Goal: Task Accomplishment & Management: Complete application form

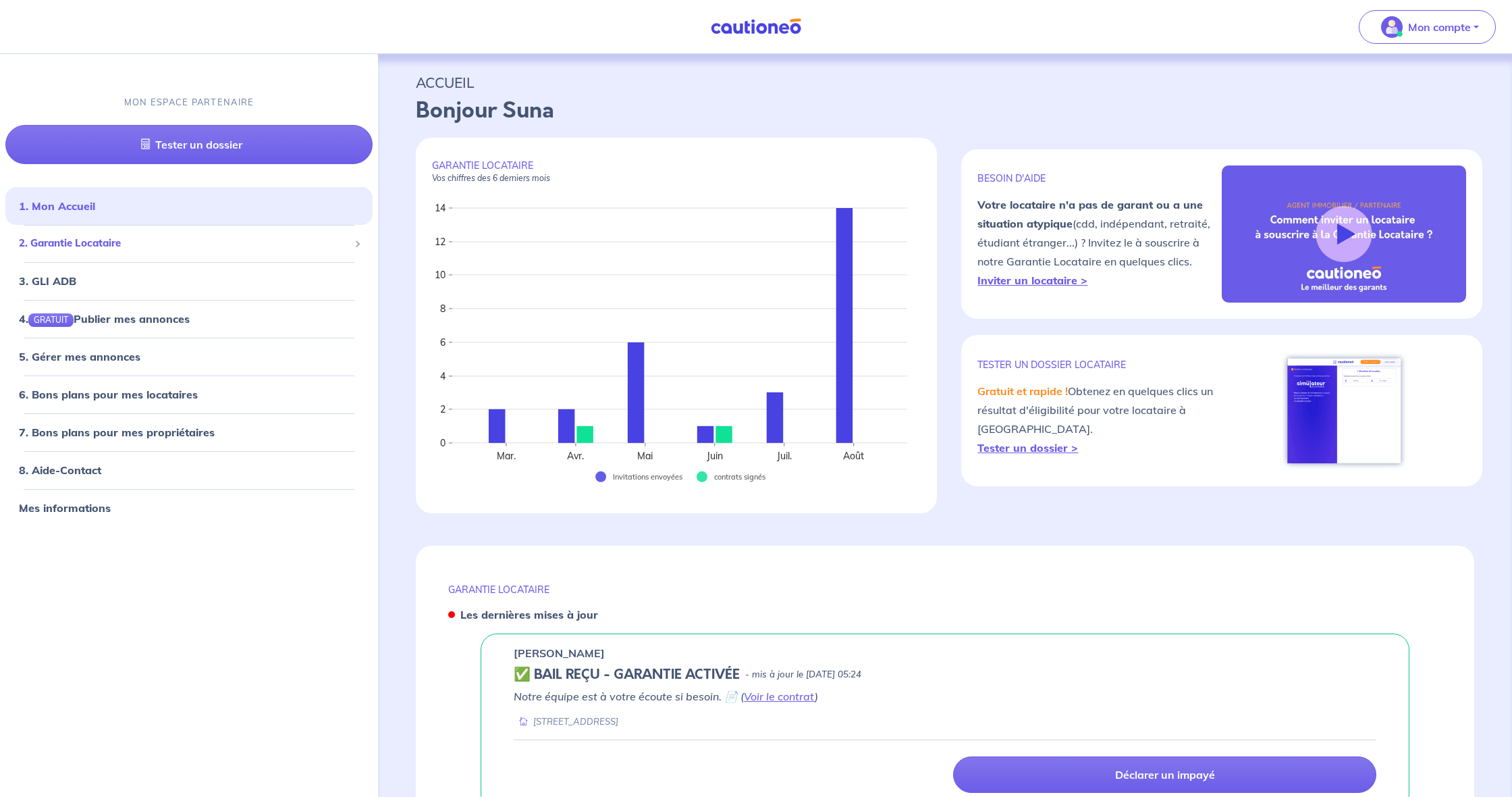
click at [102, 238] on span "2. Garantie Locataire" at bounding box center [184, 243] width 330 height 16
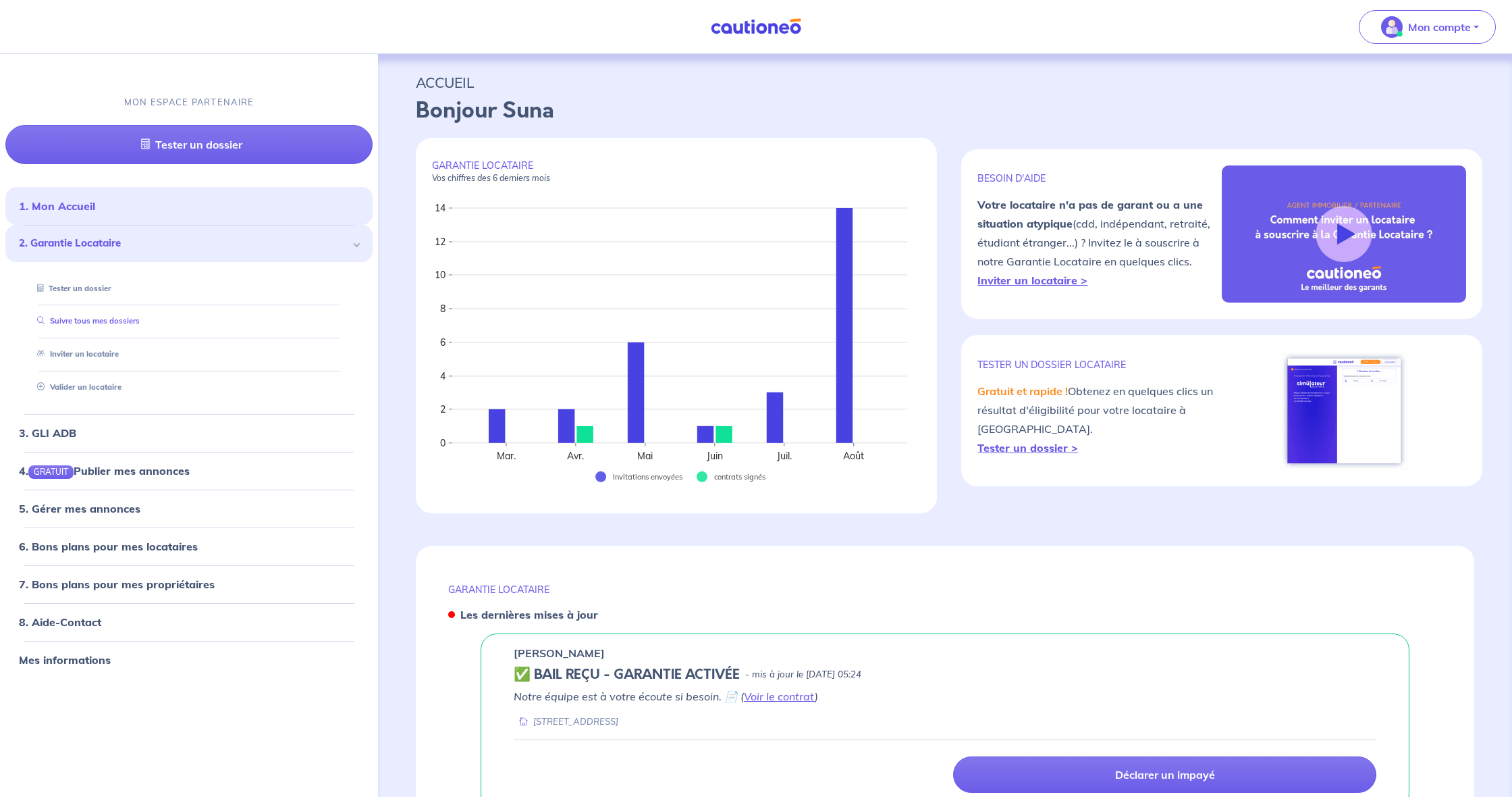
click at [98, 321] on link "Suivre tous mes dossiers" at bounding box center [85, 320] width 108 height 9
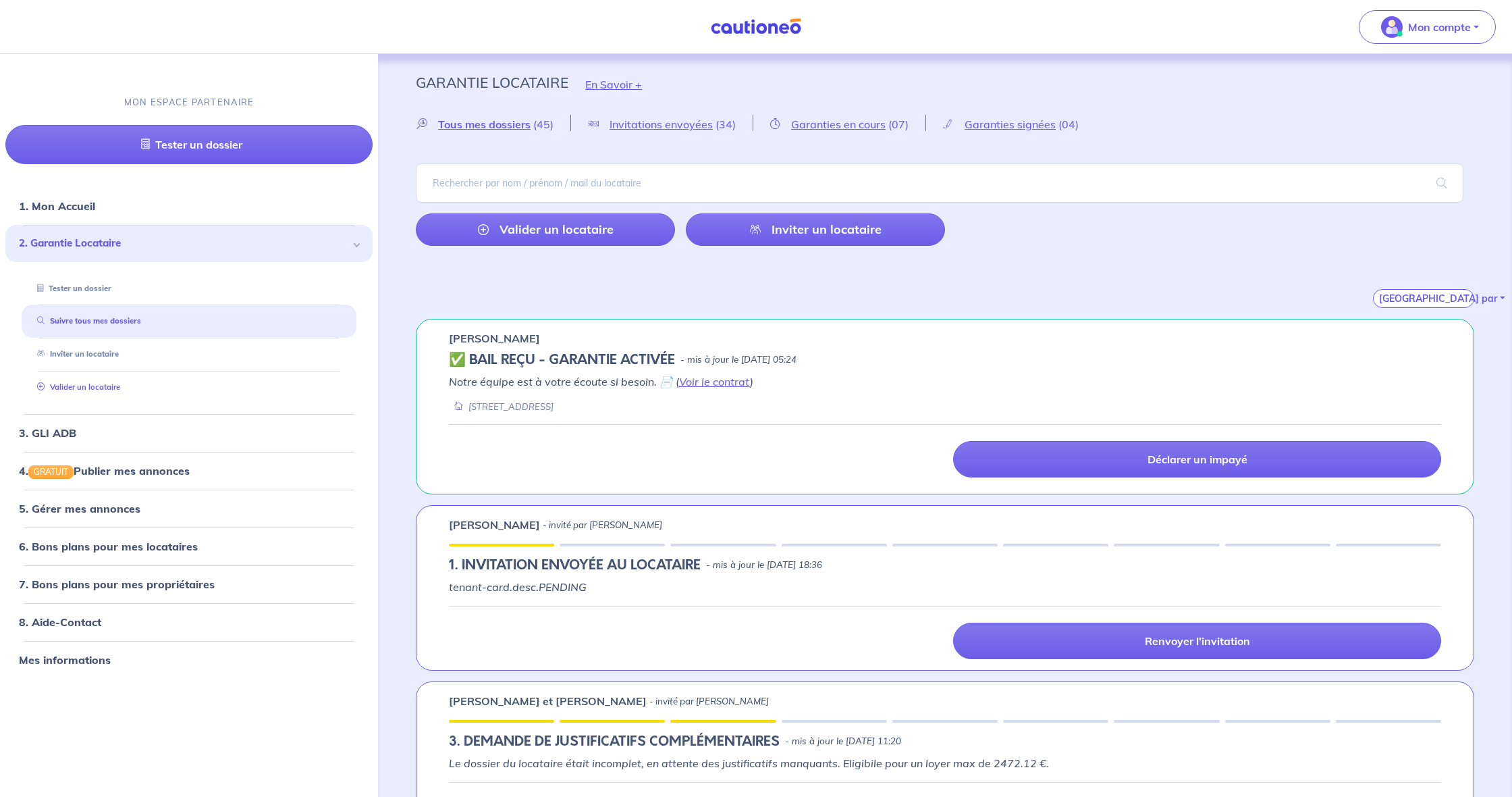
click at [110, 386] on link "Valider un locataire" at bounding box center [75, 386] width 88 height 9
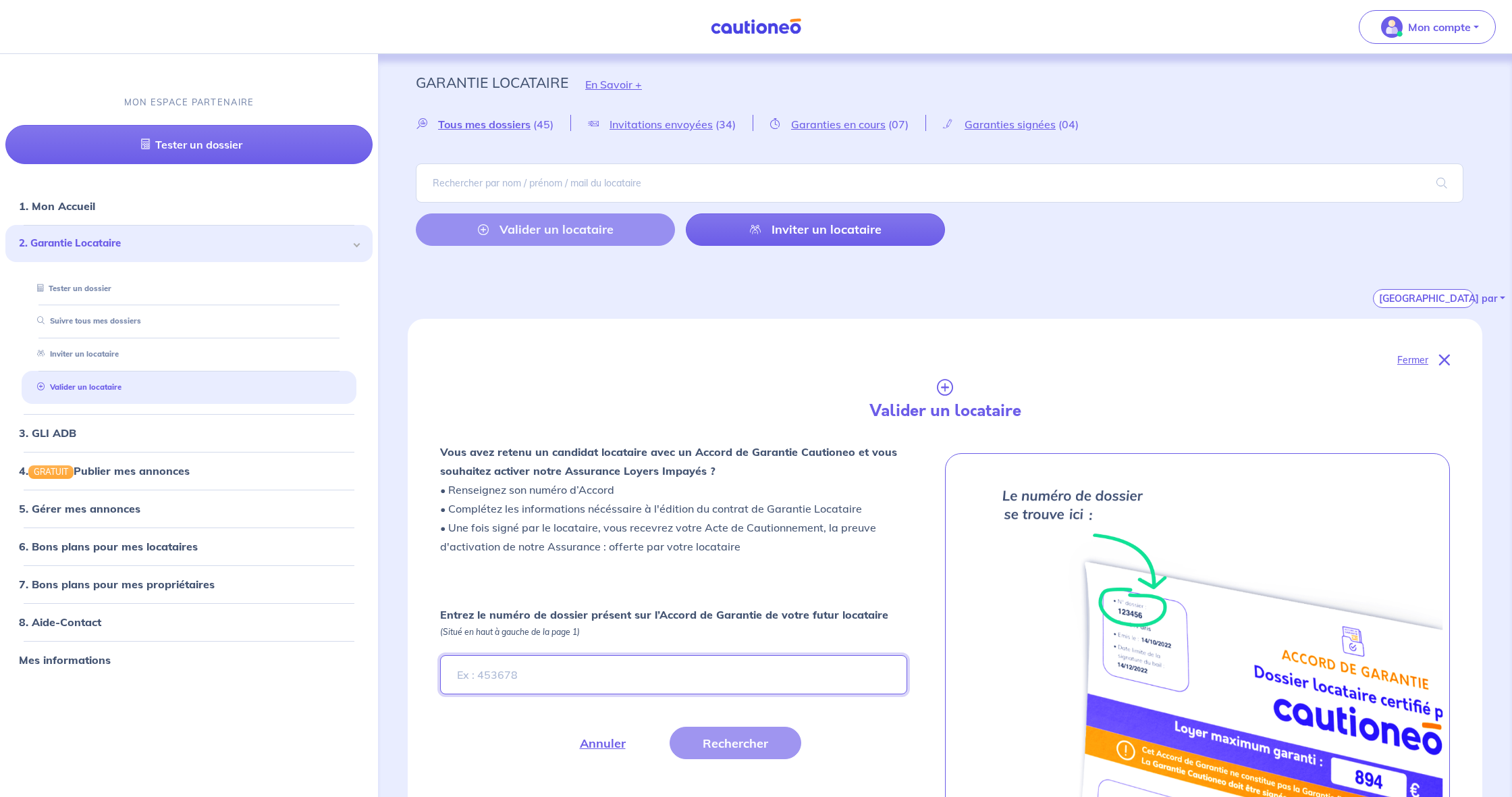
click at [657, 665] on input "Entrez le numéro de dossier présent sur l’Accord de Garantie de votre futur loc…" at bounding box center [674, 674] width 467 height 39
click at [567, 676] on input "Entrez le numéro de dossier présent sur l’Accord de Garantie de votre futur loc…" at bounding box center [674, 674] width 467 height 39
paste input "haim5N"
type input "haim5N"
click at [728, 753] on button "Rechercher" at bounding box center [736, 743] width 132 height 32
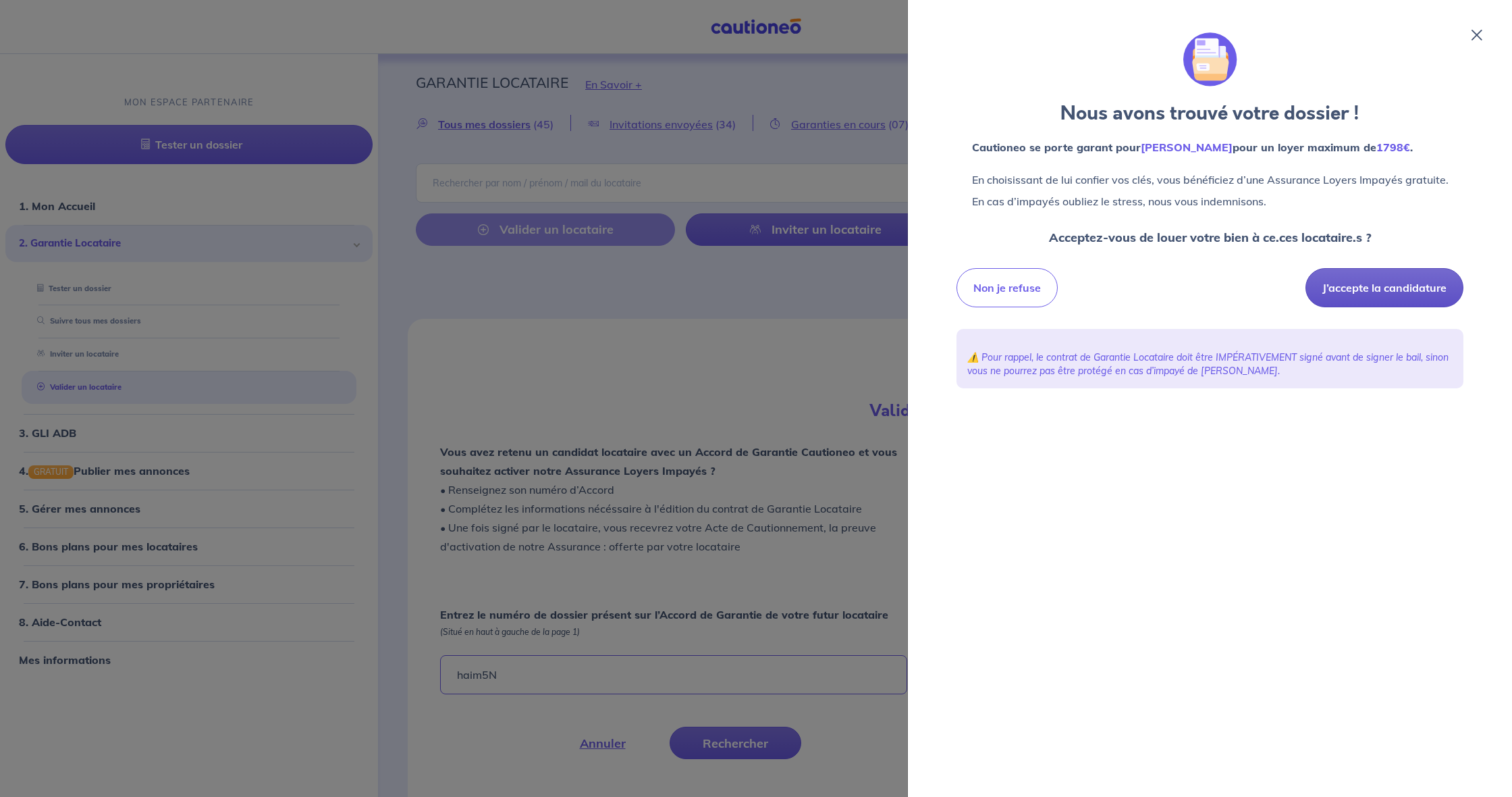
click at [1395, 290] on button "J’accepte la candidature" at bounding box center [1385, 287] width 158 height 39
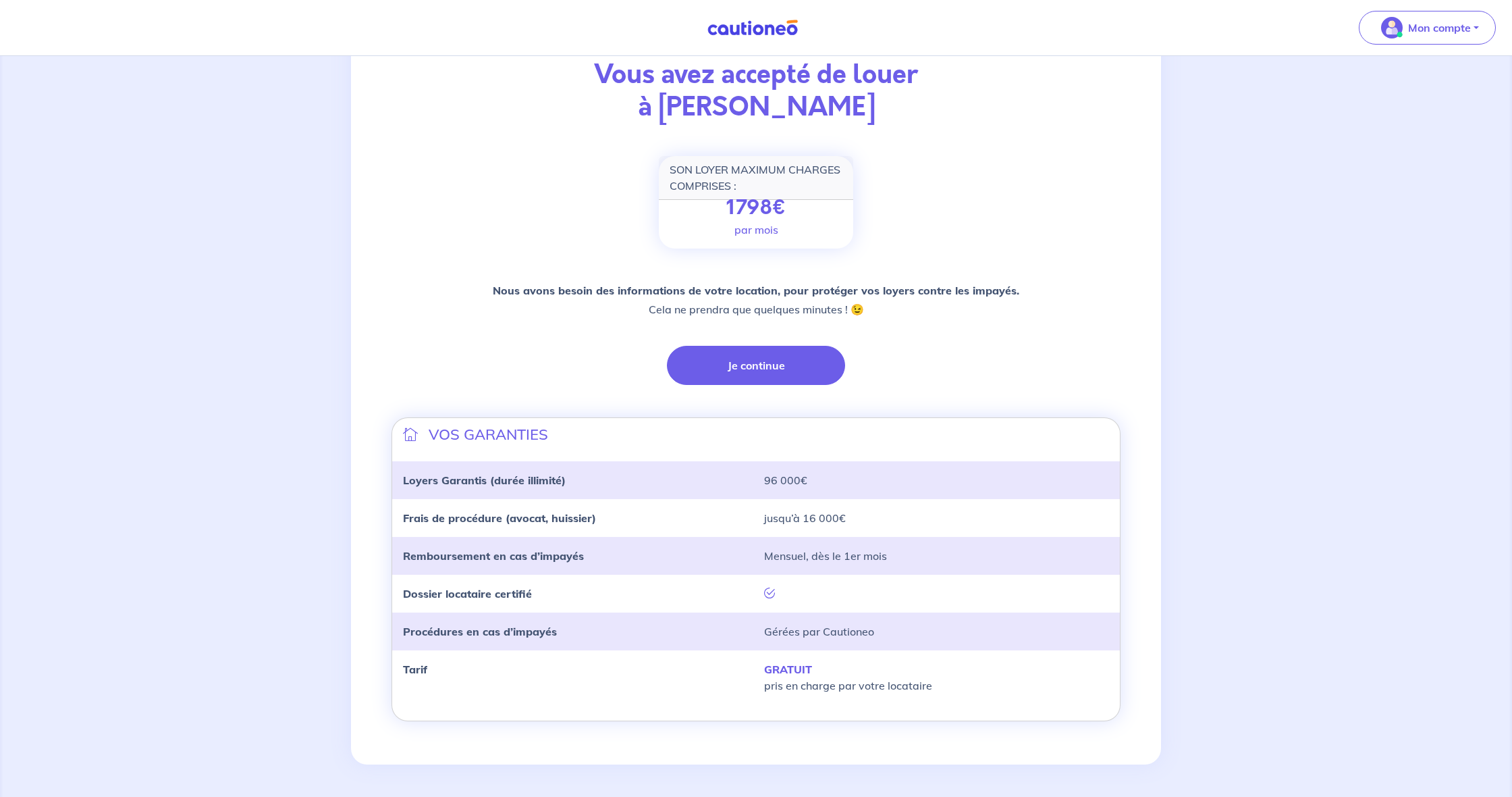
scroll to position [102, 0]
drag, startPoint x: 723, startPoint y: 356, endPoint x: 751, endPoint y: 377, distance: 35.0
click at [723, 356] on button "Je continue" at bounding box center [756, 365] width 178 height 39
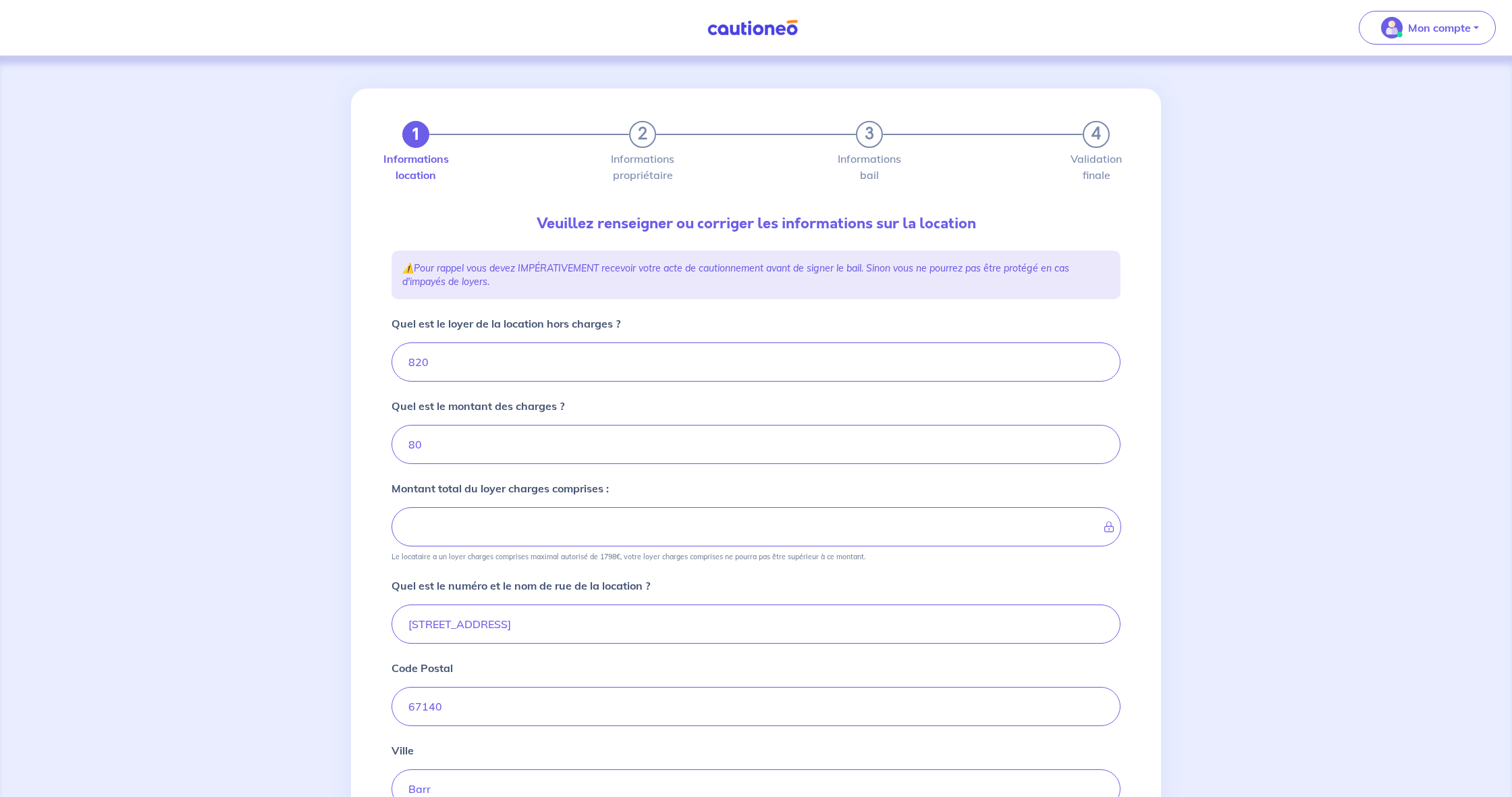
type input "900"
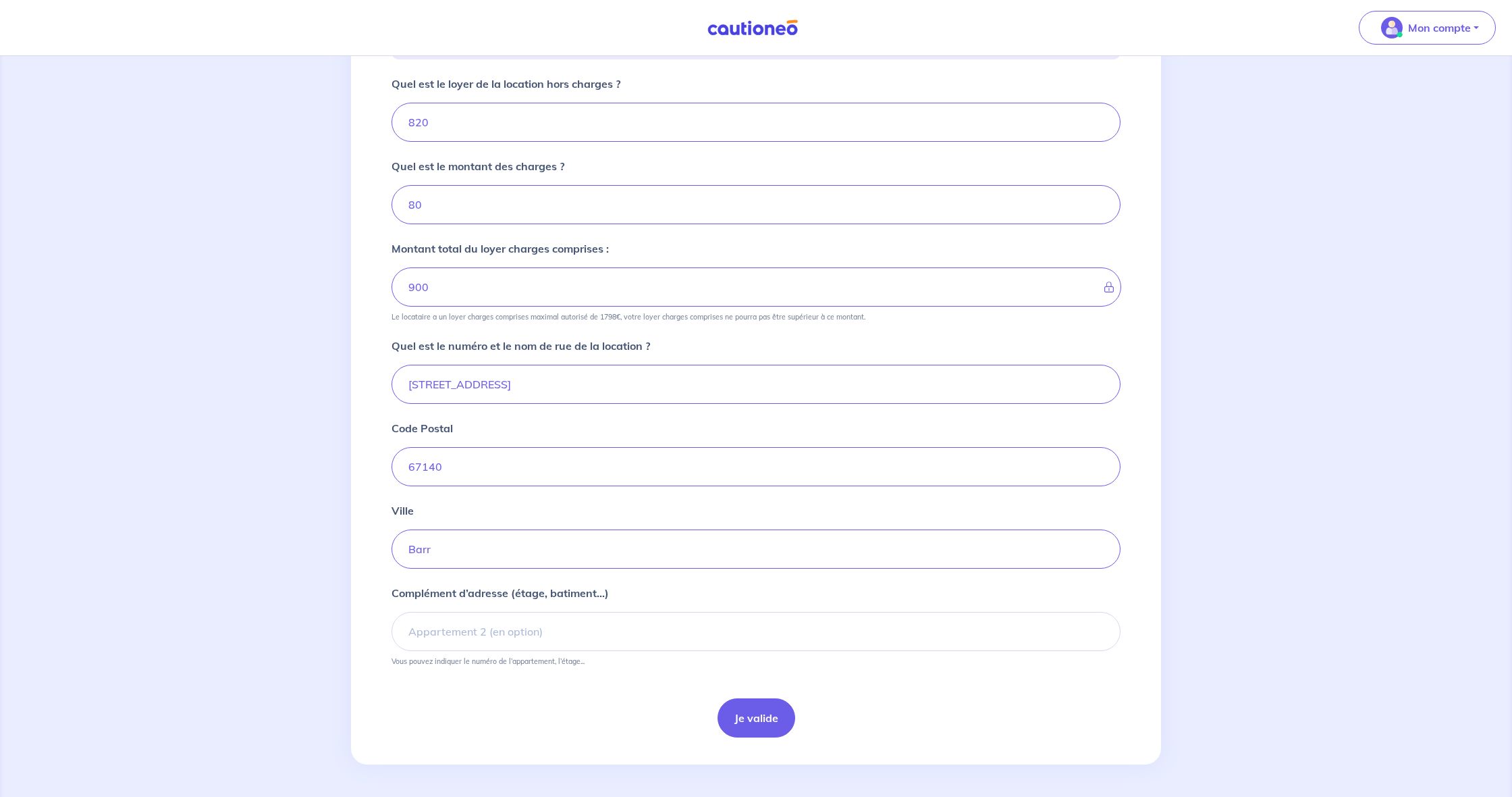
scroll to position [240, 0]
click at [763, 714] on button "Je valide" at bounding box center [756, 717] width 78 height 39
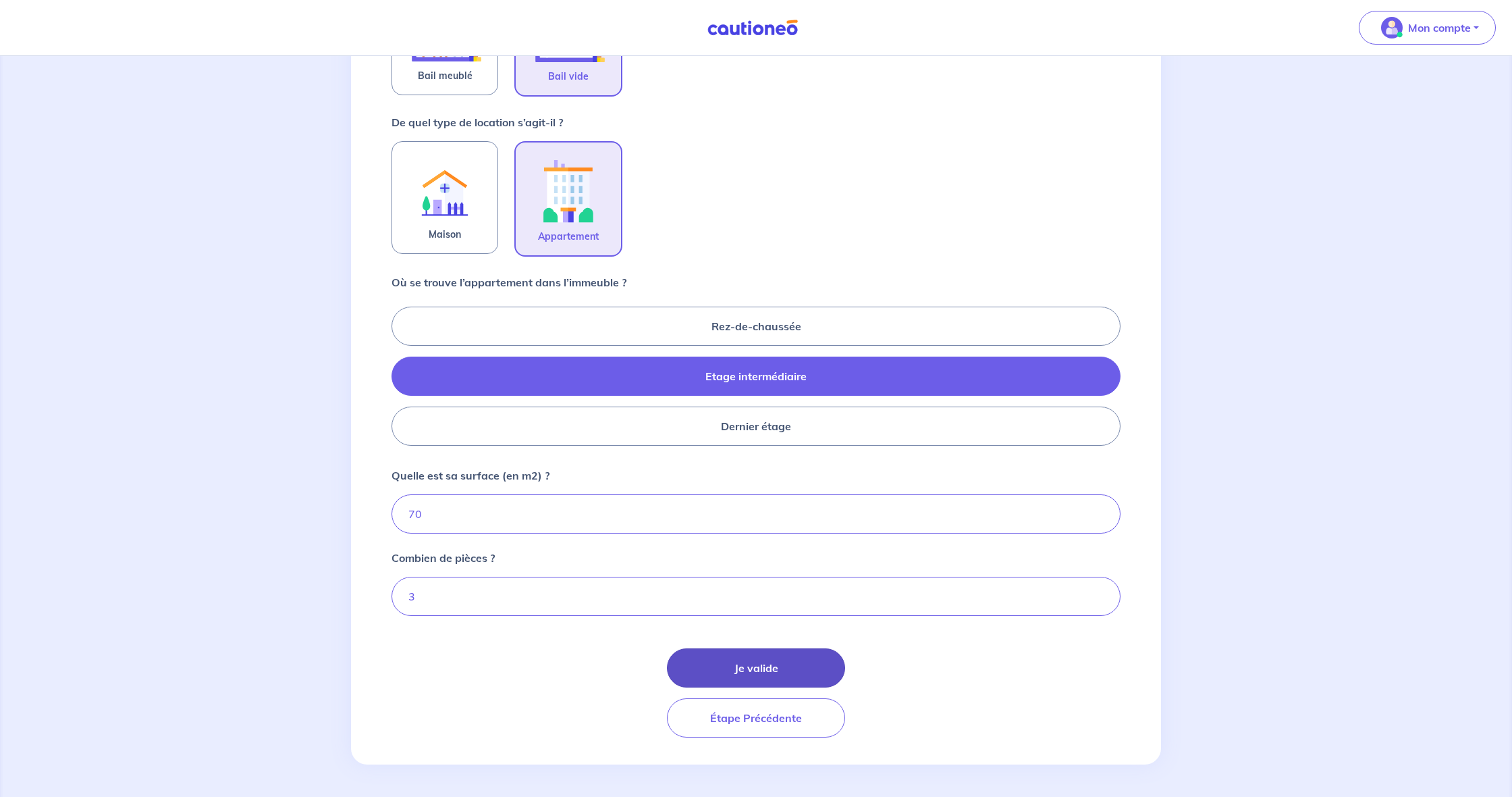
scroll to position [359, 0]
click at [773, 658] on button "Je valide" at bounding box center [756, 667] width 178 height 39
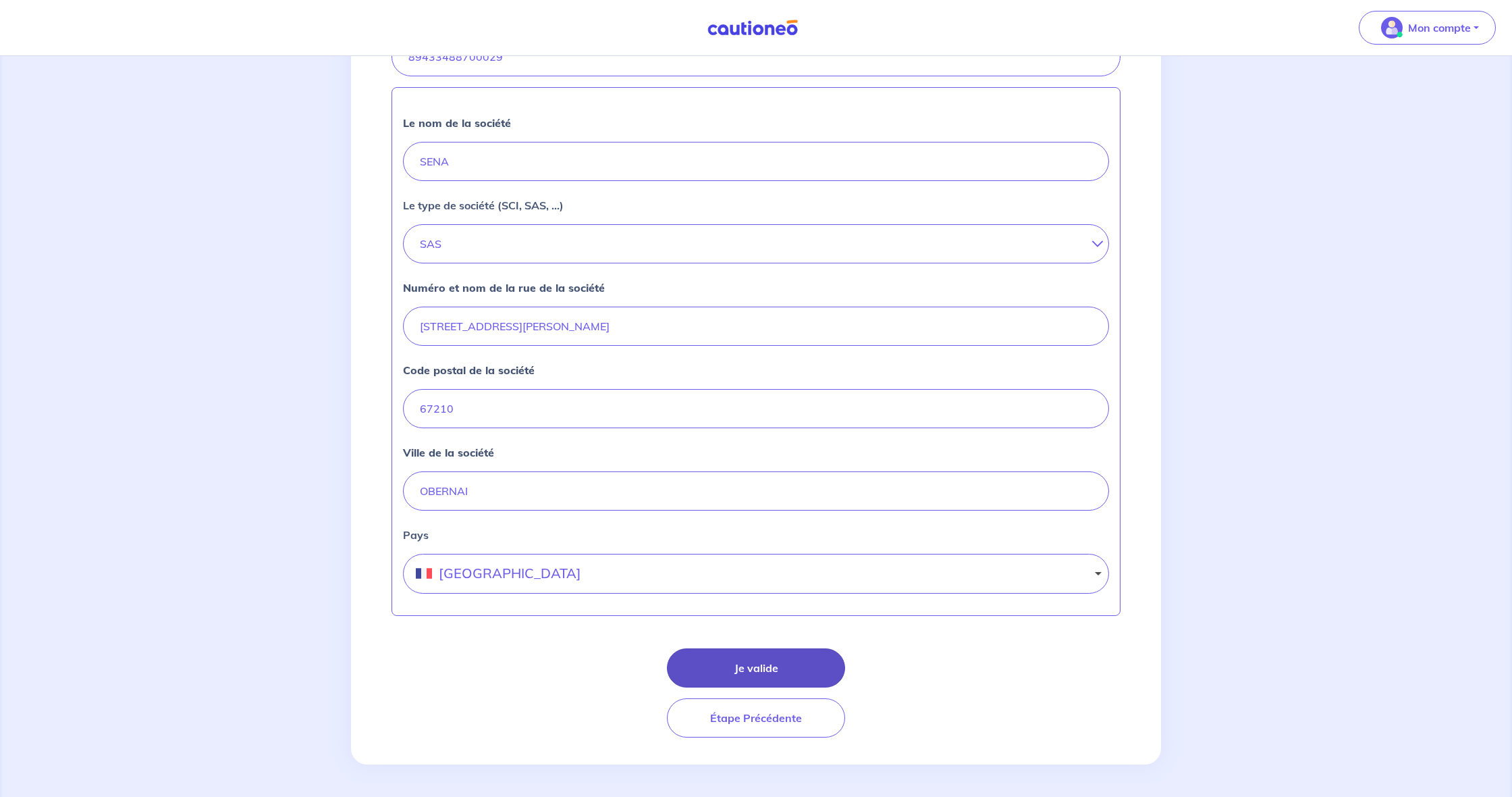
scroll to position [348, 0]
click at [773, 667] on button "Je valide" at bounding box center [756, 667] width 178 height 39
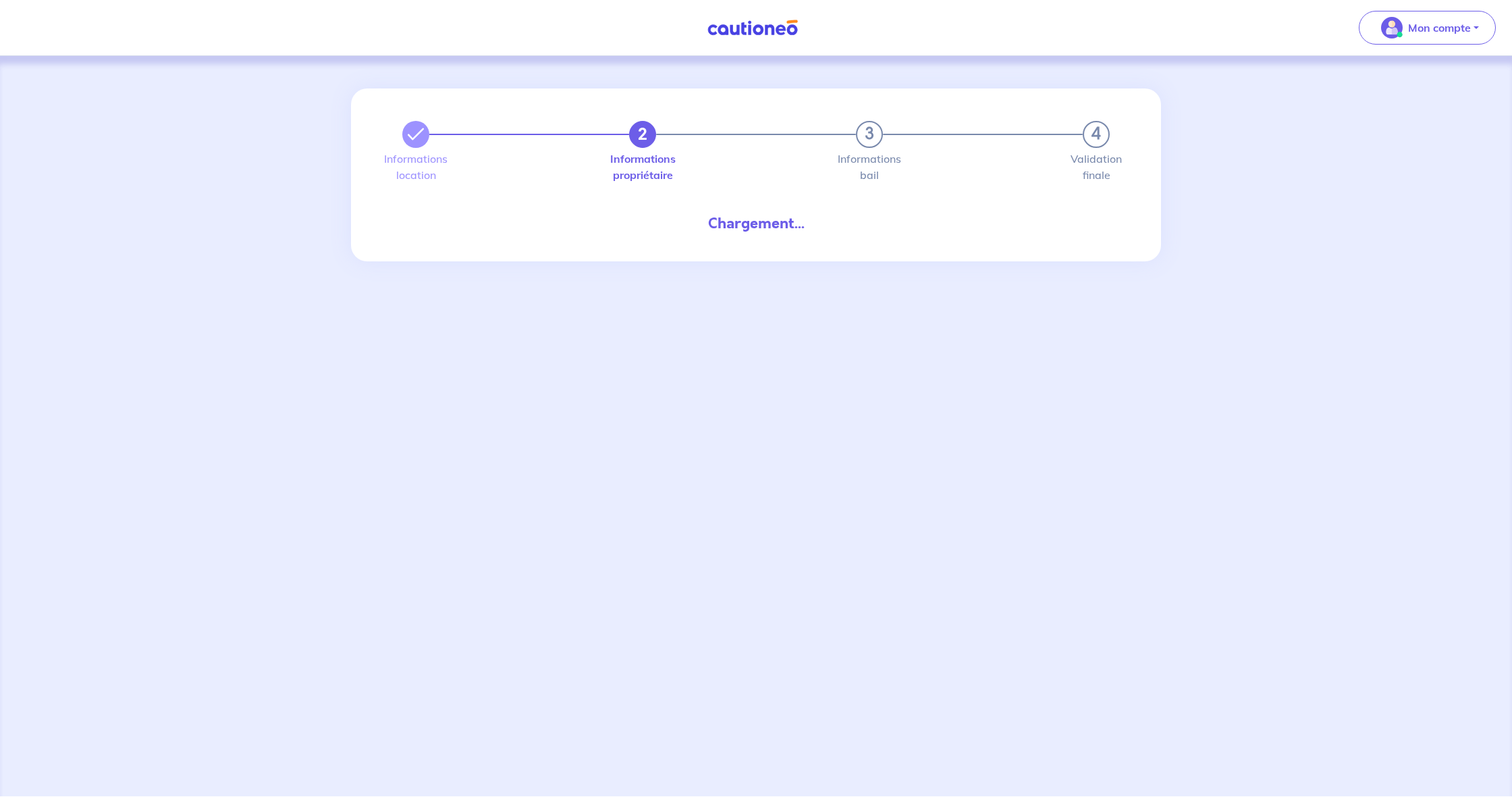
select select "FR"
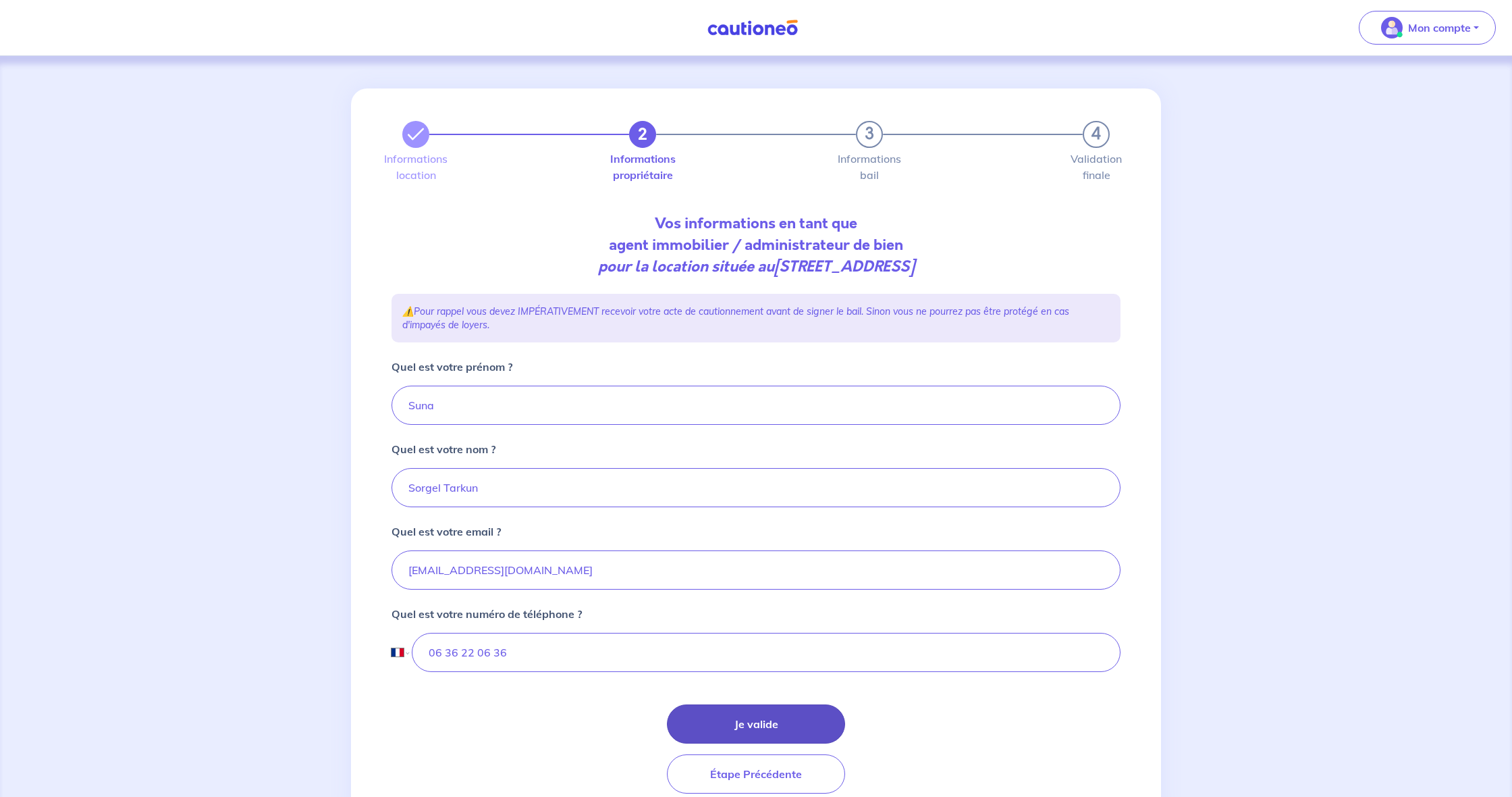
click at [787, 722] on button "Je valide" at bounding box center [756, 724] width 178 height 39
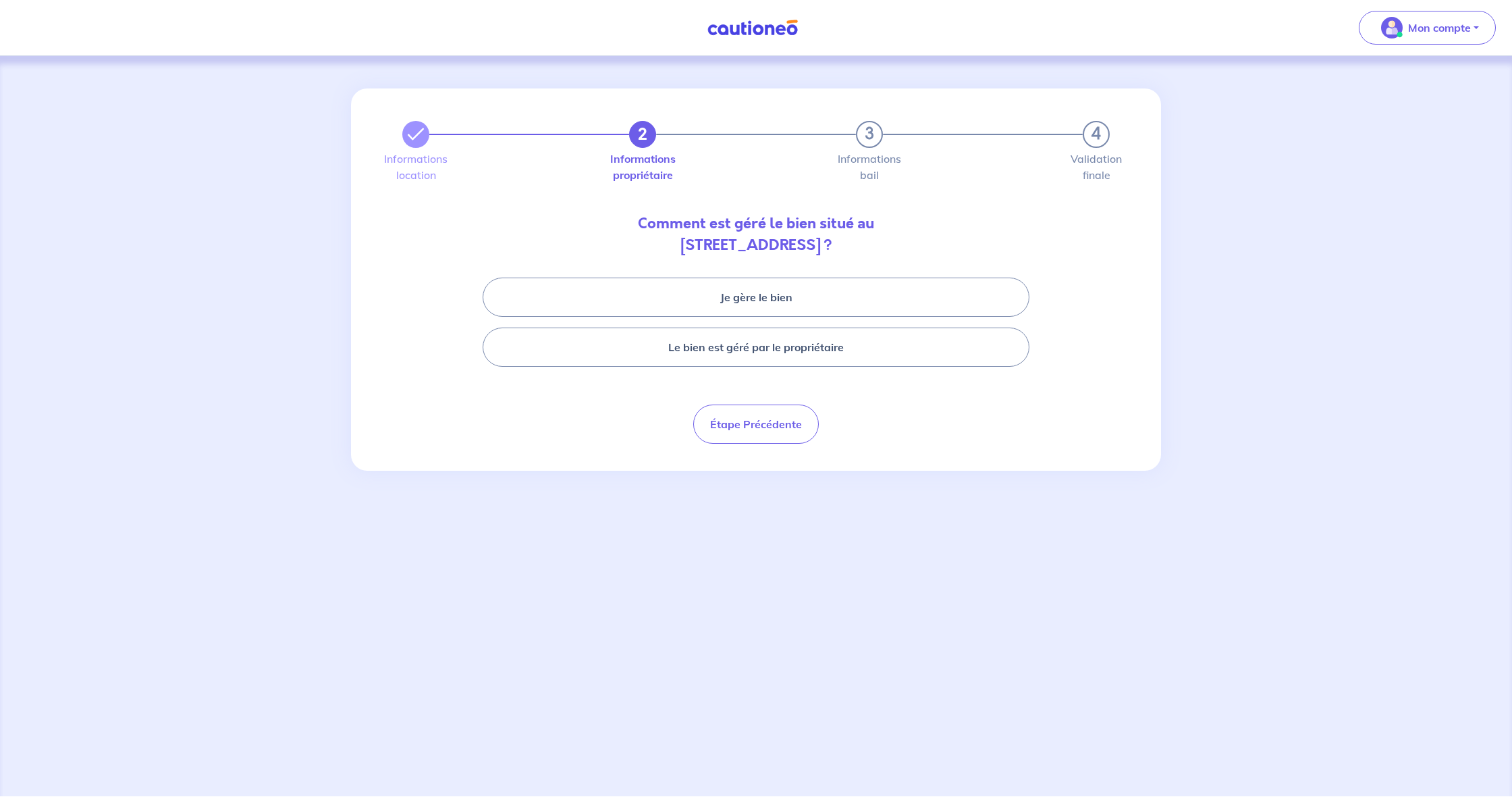
drag, startPoint x: 786, startPoint y: 290, endPoint x: 811, endPoint y: 327, distance: 44.7
click at [786, 290] on button "Je gère le bien" at bounding box center [756, 296] width 547 height 39
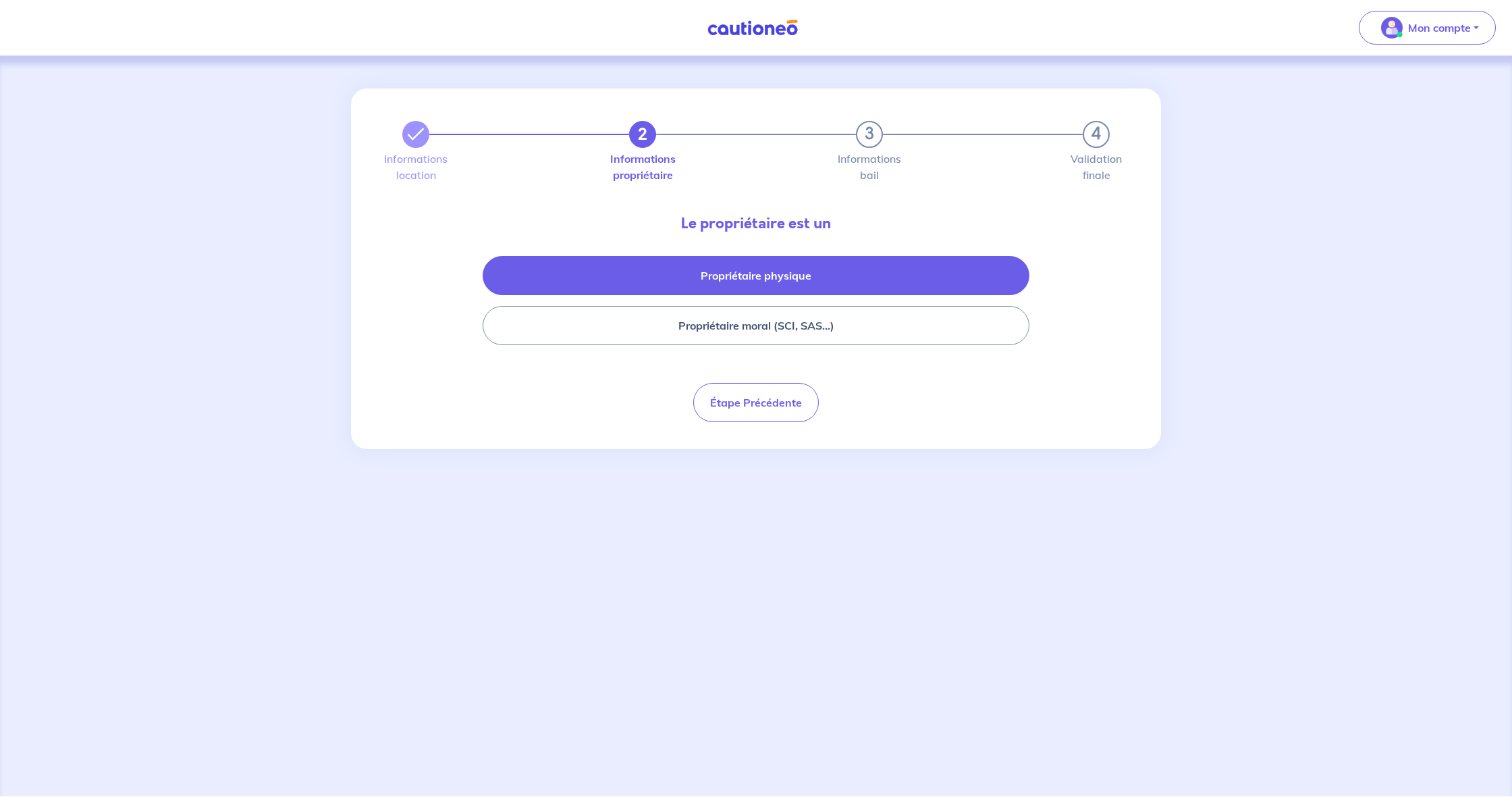
click at [836, 281] on button "Propriétaire physique" at bounding box center [756, 275] width 547 height 39
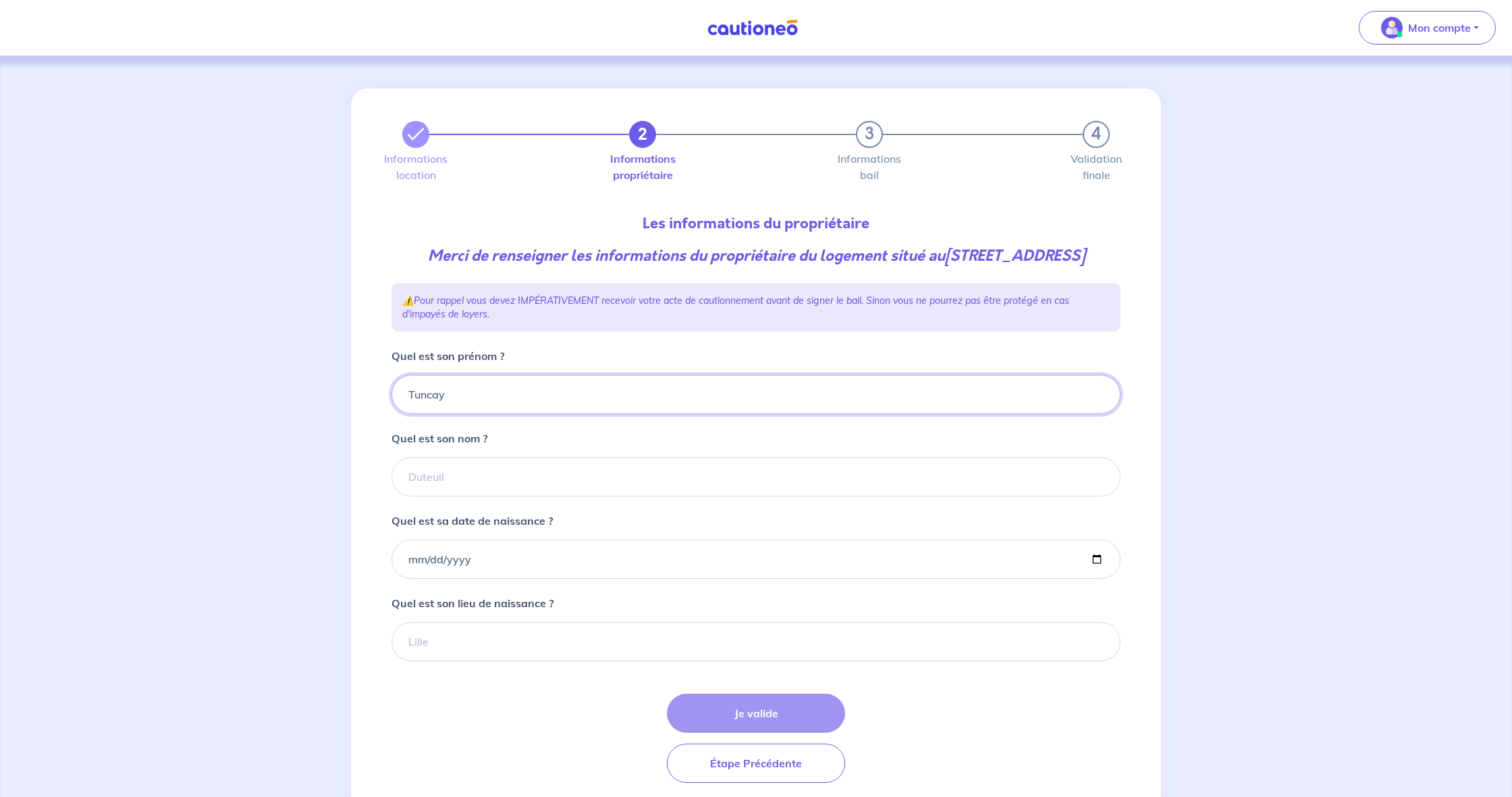
type input "Tuncay"
type input "ERCICEK"
click at [408, 578] on input "Quel est sa date de naissance ?" at bounding box center [756, 559] width 729 height 39
click at [411, 578] on input "Quel est sa date de naissance ?" at bounding box center [756, 559] width 729 height 39
type input "0010-05-26"
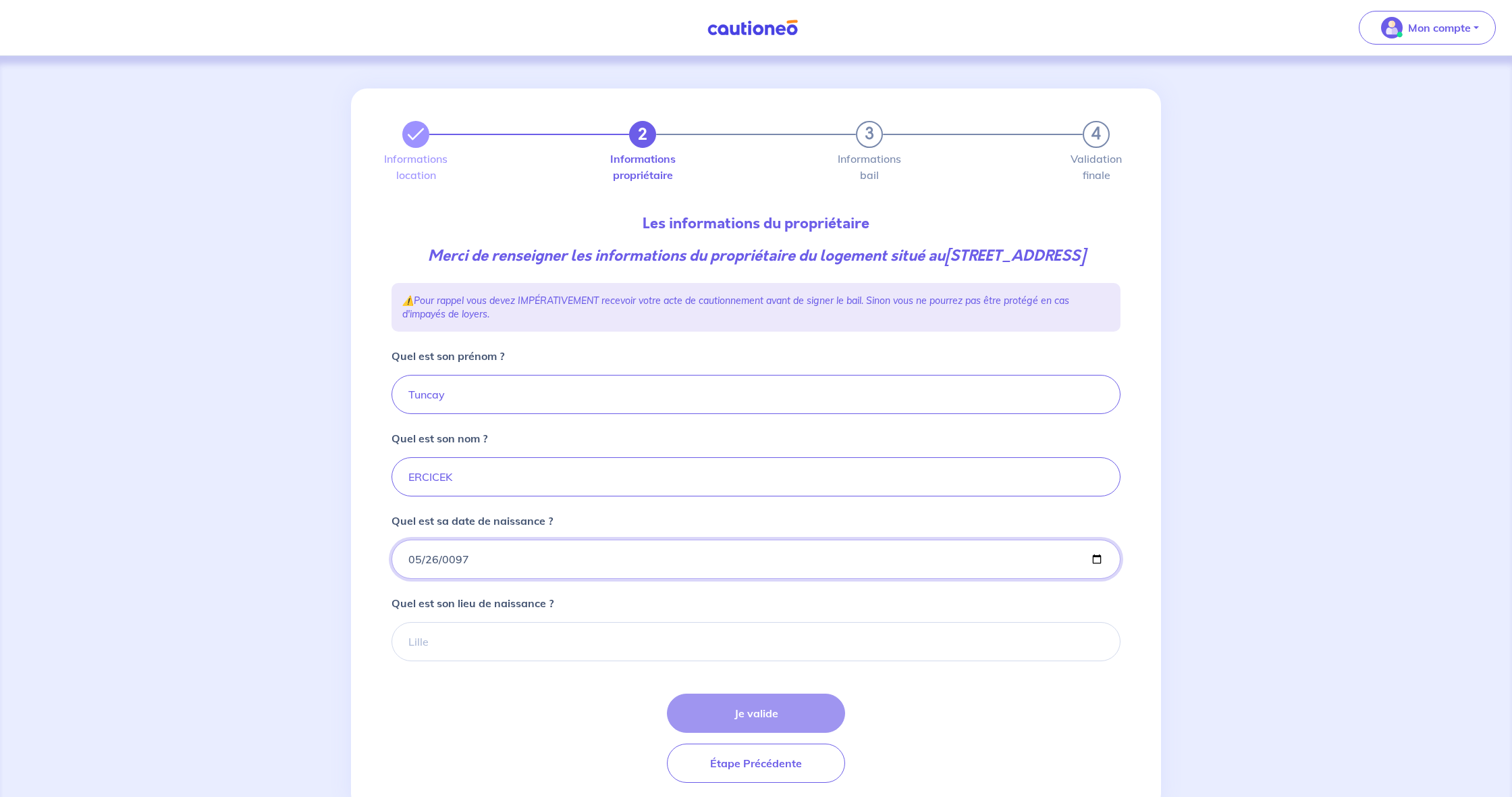
type input "0975-05-26"
type input "[DATE]"
click at [432, 660] on input "Quel est son lieu de naissance ?" at bounding box center [756, 641] width 729 height 39
type input "[GEOGRAPHIC_DATA] ([GEOGRAPHIC_DATA])"
click at [768, 733] on button "Je valide" at bounding box center [756, 712] width 178 height 39
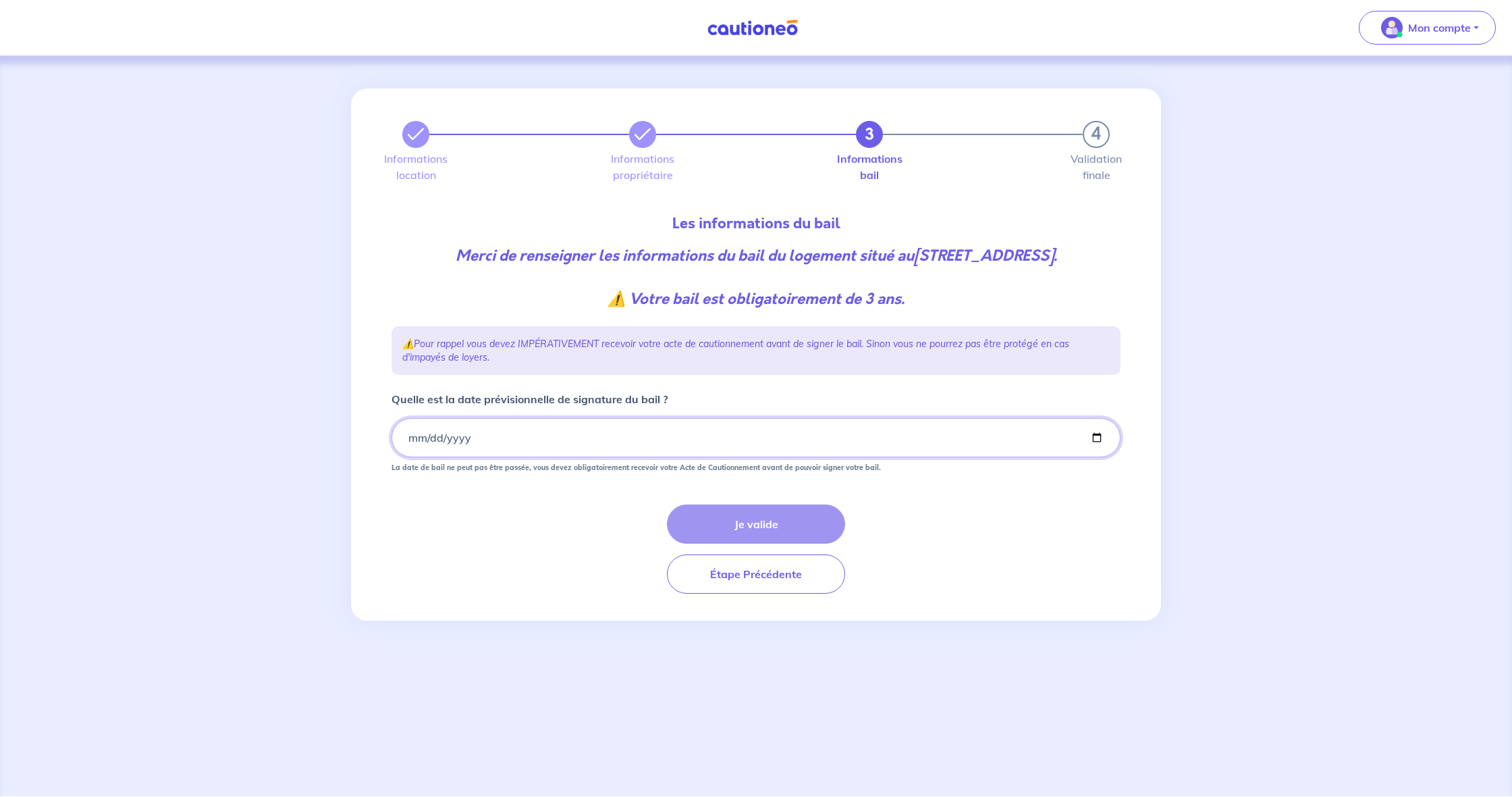
click at [418, 441] on input "Quelle est la date prévisionnelle de signature du bail ?" at bounding box center [756, 437] width 729 height 39
type input "[DATE]"
click at [577, 531] on div "Je valide Étape Précédente" at bounding box center [756, 549] width 729 height 89
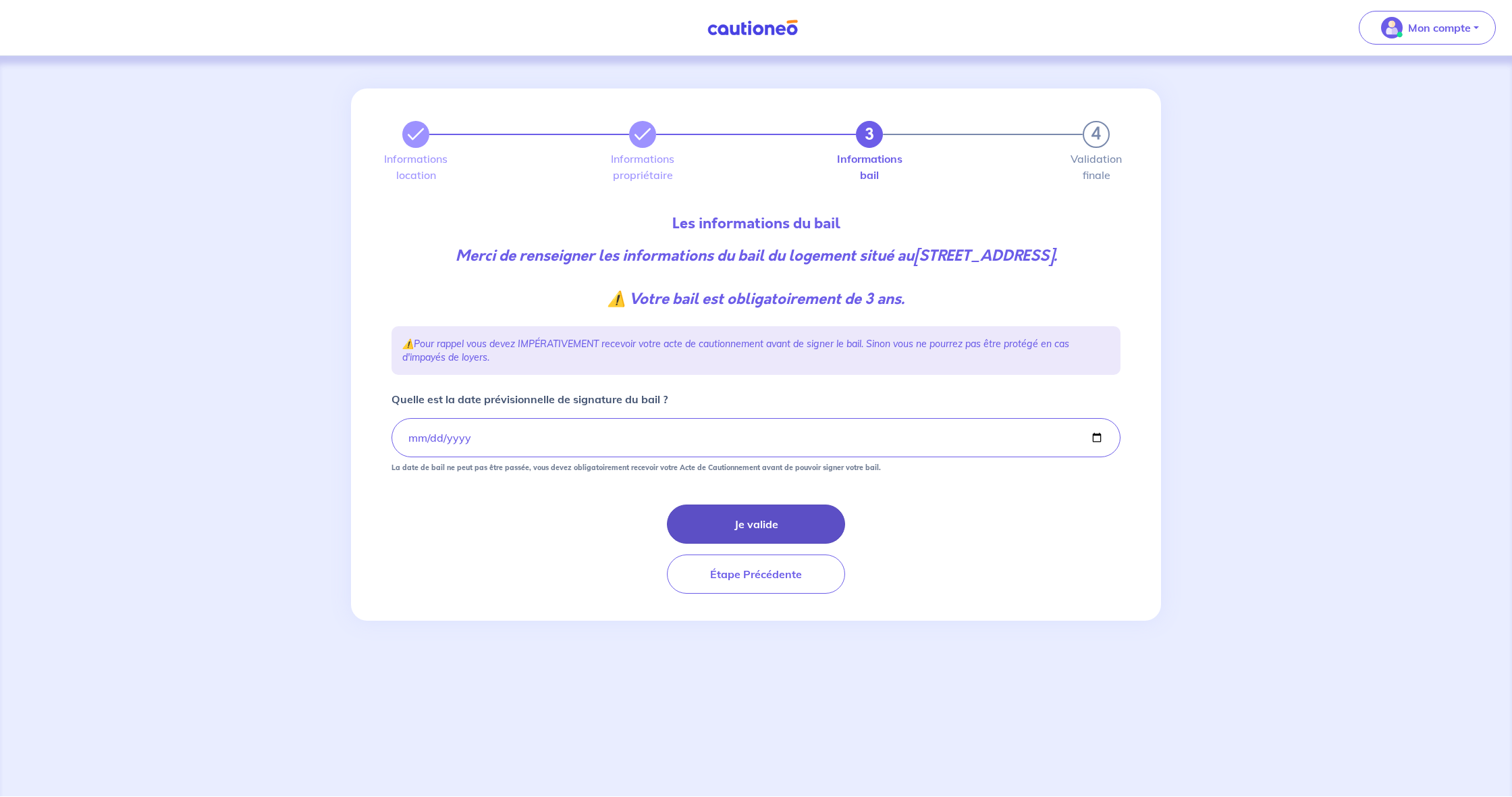
drag, startPoint x: 808, startPoint y: 517, endPoint x: 800, endPoint y: 519, distance: 8.2
click at [808, 517] on button "Je valide" at bounding box center [756, 523] width 178 height 39
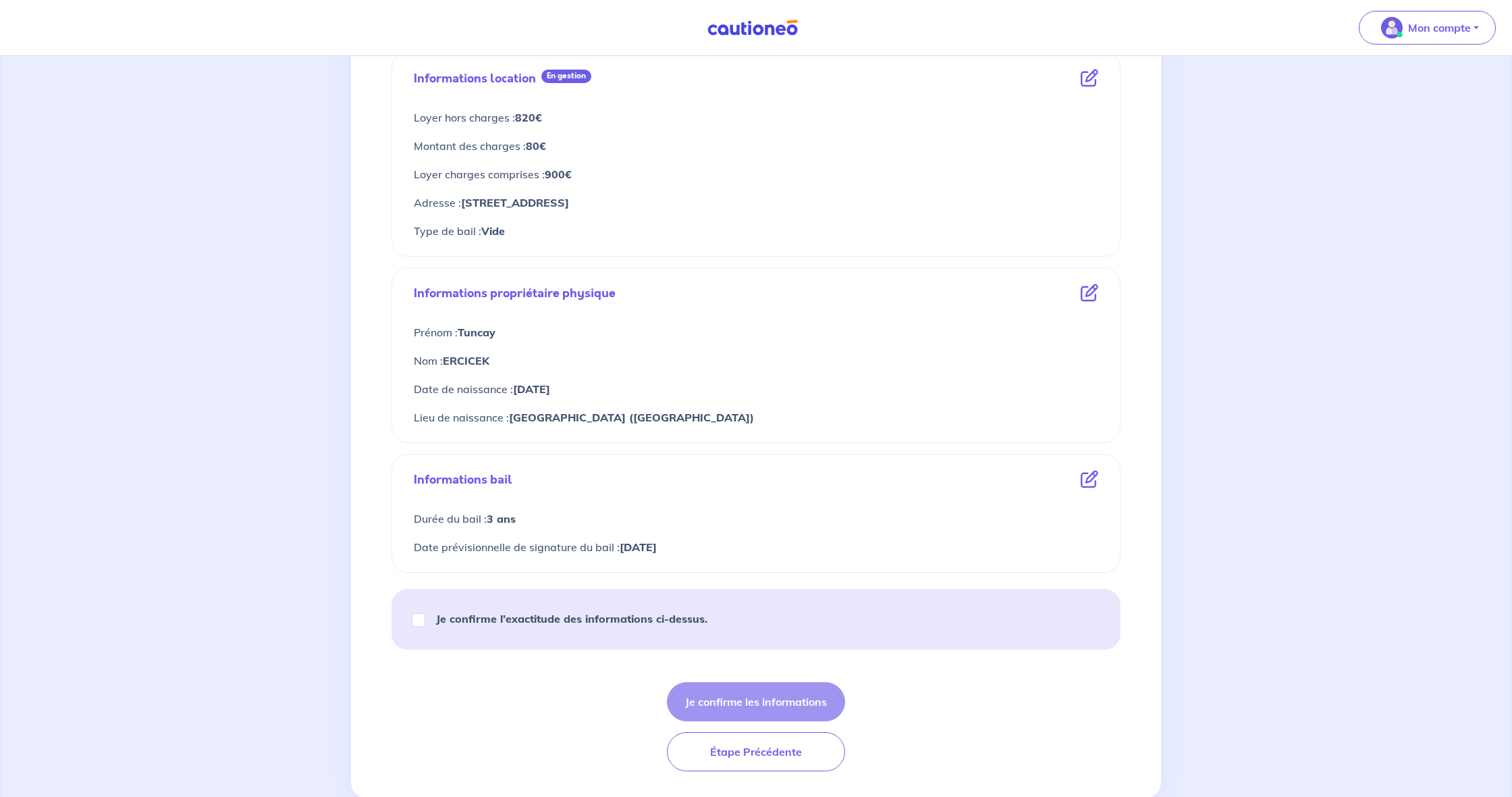
scroll to position [271, 0]
click at [523, 621] on strong "Je confirme l’exactitude des informations ci-dessus." at bounding box center [572, 621] width 271 height 13
click at [426, 621] on input "Je confirme l’exactitude des informations ci-dessus." at bounding box center [418, 622] width 13 height 13
checkbox input "true"
click at [794, 703] on button "Je confirme les informations" at bounding box center [756, 704] width 178 height 39
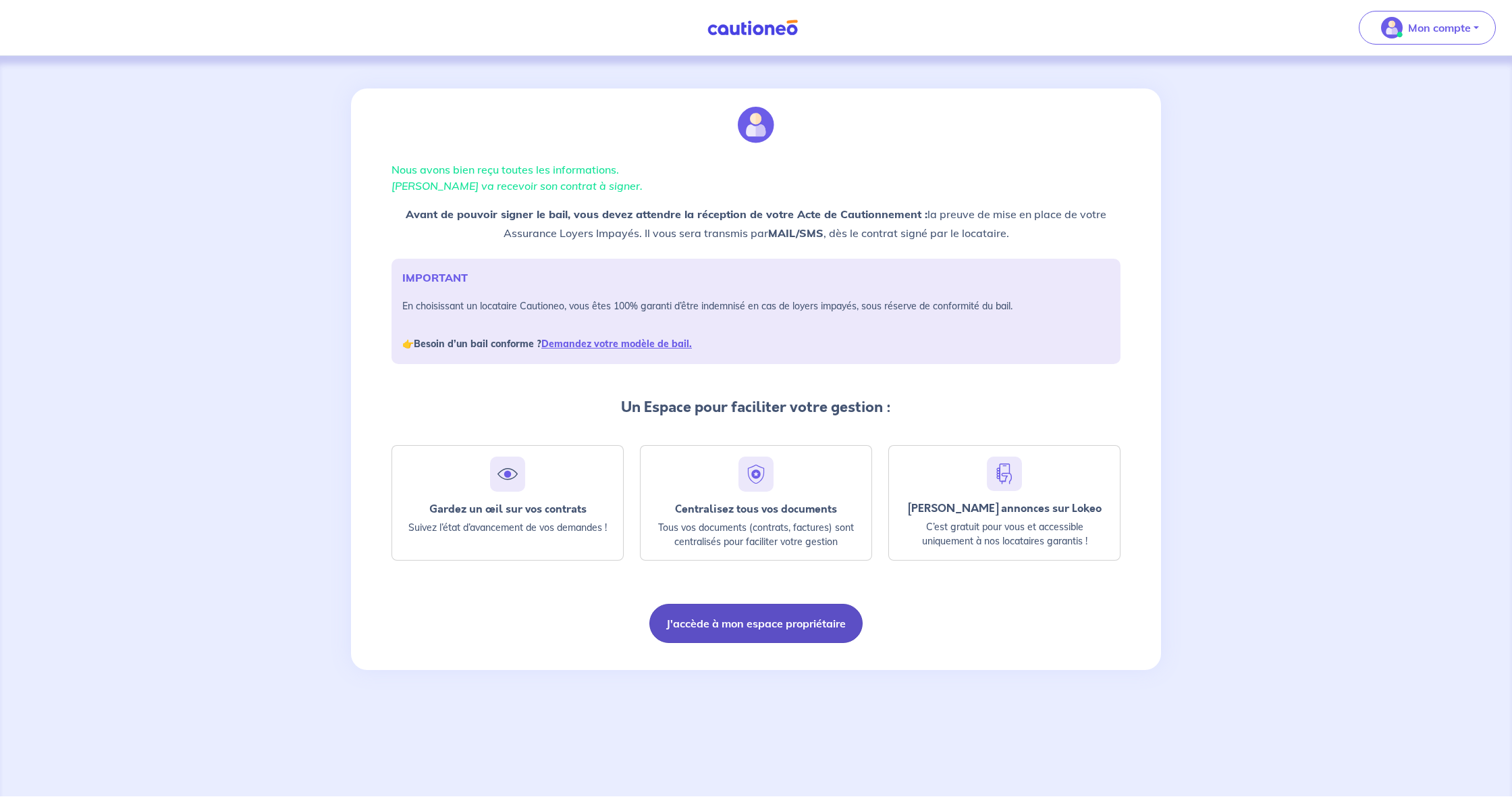
click at [771, 630] on button "J'accède à mon espace propriétaire" at bounding box center [756, 623] width 214 height 39
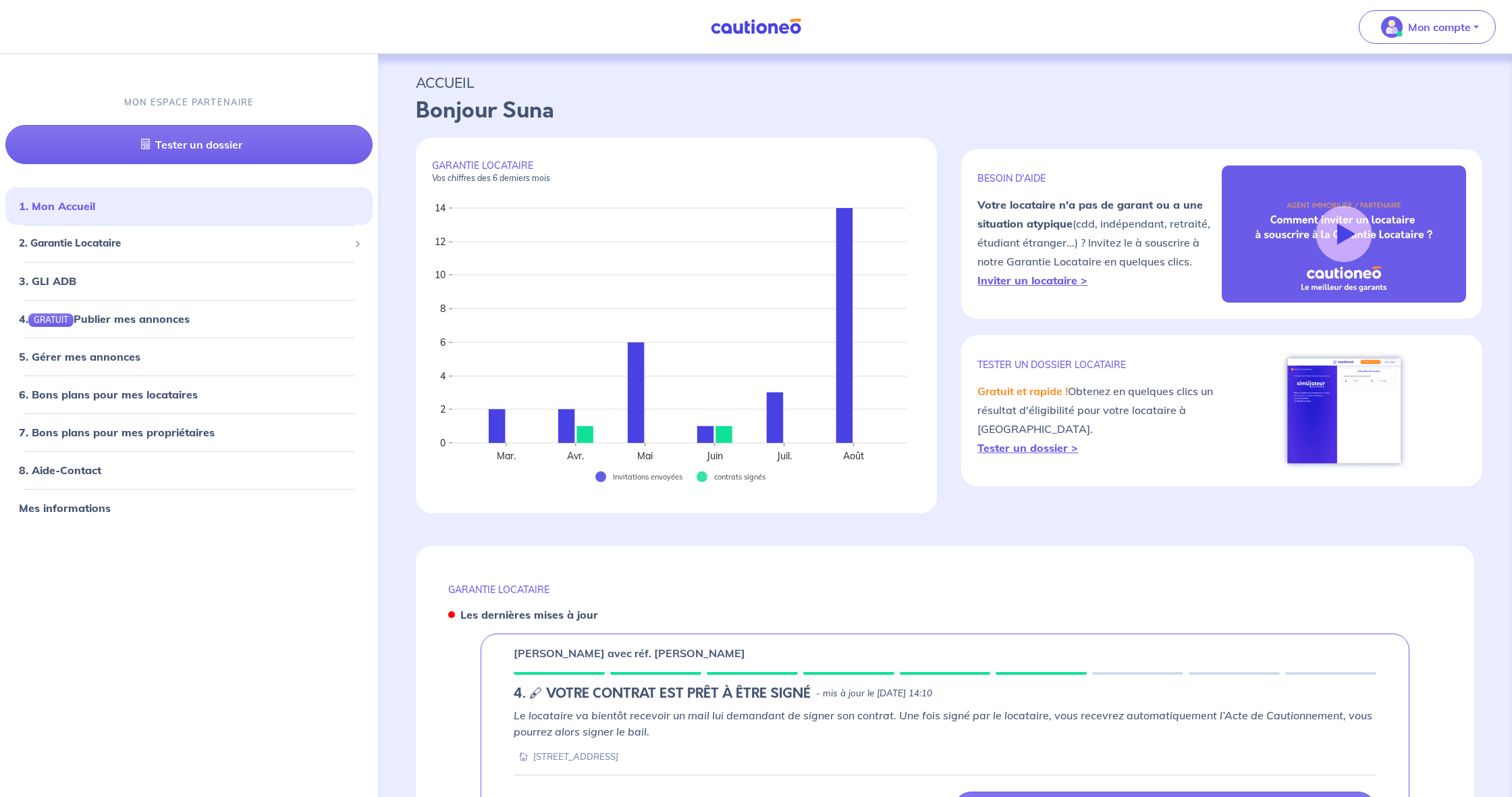
click at [526, 3] on nav "Mon compte MON ESPACE PARTENAIRE Tester un dossier 1. Mon Accueil 2. Garantie L…" at bounding box center [756, 26] width 1512 height 54
click at [746, 95] on p "Bonjour Suna" at bounding box center [944, 111] width 1058 height 32
